Goal: Information Seeking & Learning: Learn about a topic

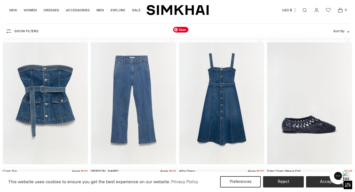
scroll to position [42, 0]
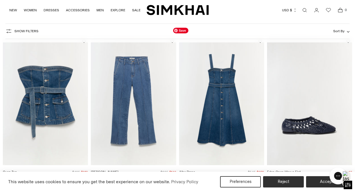
click at [0, 0] on img "Alba Dress" at bounding box center [0, 0] width 0 height 0
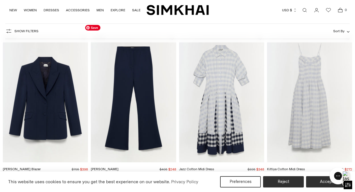
scroll to position [197, 0]
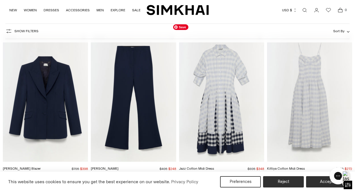
click at [0, 0] on img "Jazz Cotton Midi Dress" at bounding box center [0, 0] width 0 height 0
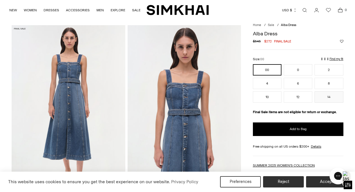
scroll to position [9, 0]
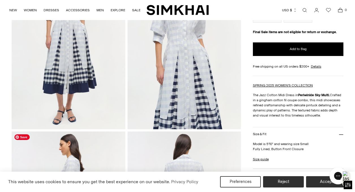
scroll to position [38, 0]
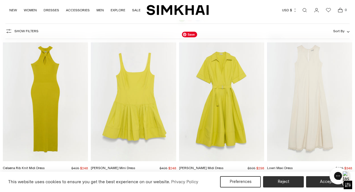
scroll to position [4114, 0]
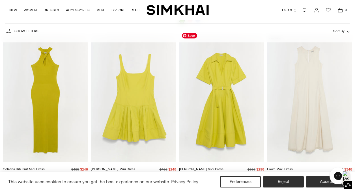
click at [0, 0] on img "Deanna Cotton Midi Dress" at bounding box center [0, 0] width 0 height 0
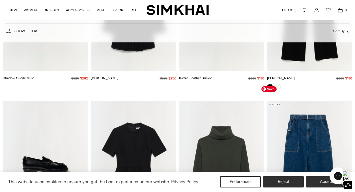
scroll to position [8751, 0]
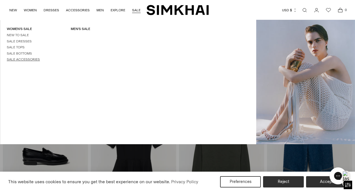
click at [22, 60] on link "Sale Accessories" at bounding box center [23, 59] width 33 height 4
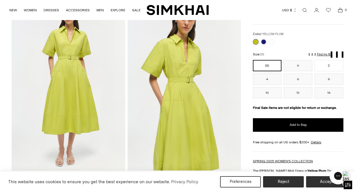
scroll to position [46, 0]
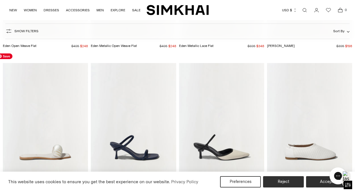
scroll to position [1340, 0]
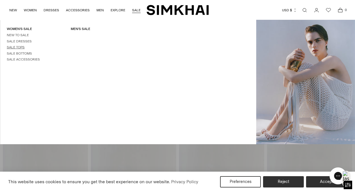
click at [20, 49] on link "Sale Tops" at bounding box center [16, 47] width 18 height 4
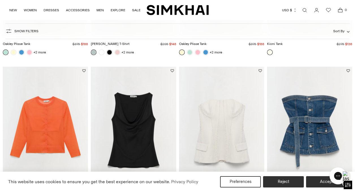
scroll to position [483, 0]
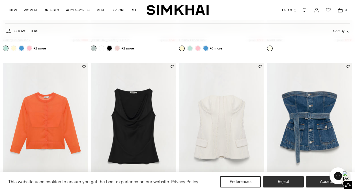
click at [301, 9] on link "Open search modal" at bounding box center [304, 10] width 11 height 11
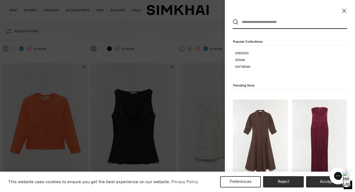
scroll to position [0, 0]
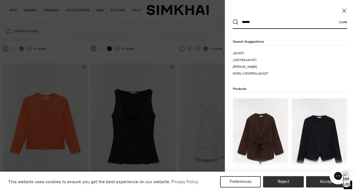
type input "******"
click at [233, 19] on button "Search" at bounding box center [236, 22] width 6 height 6
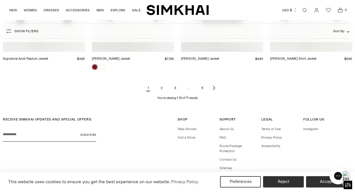
scroll to position [659, 0]
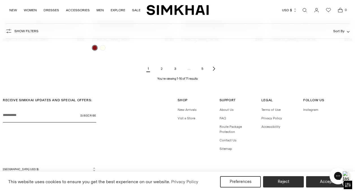
click at [162, 72] on link "2" at bounding box center [161, 68] width 11 height 11
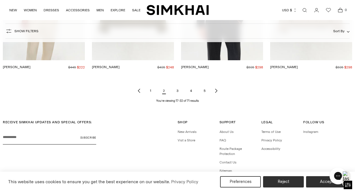
scroll to position [648, 0]
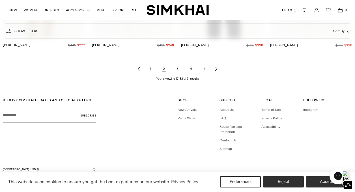
click at [178, 70] on link "3" at bounding box center [177, 68] width 11 height 11
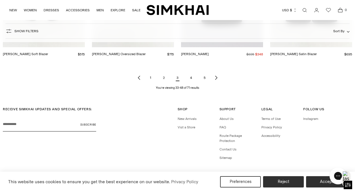
scroll to position [642, 0]
